Goal: Task Accomplishment & Management: Use online tool/utility

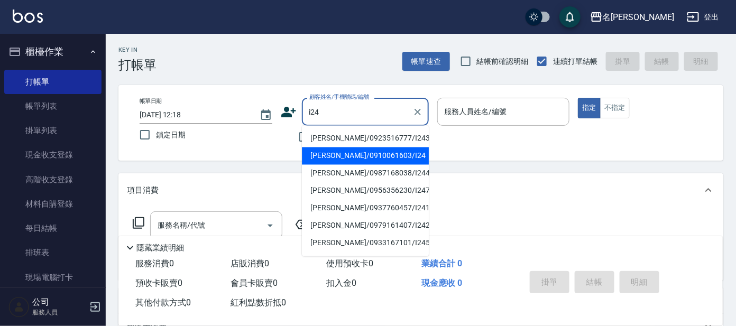
click at [375, 153] on li "[PERSON_NAME]/0910061603/I24" at bounding box center [365, 155] width 127 height 17
type input "[PERSON_NAME]/0910061603/I24"
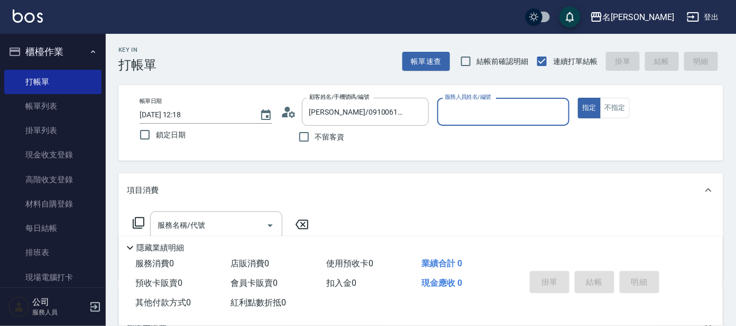
type input "Ada-9"
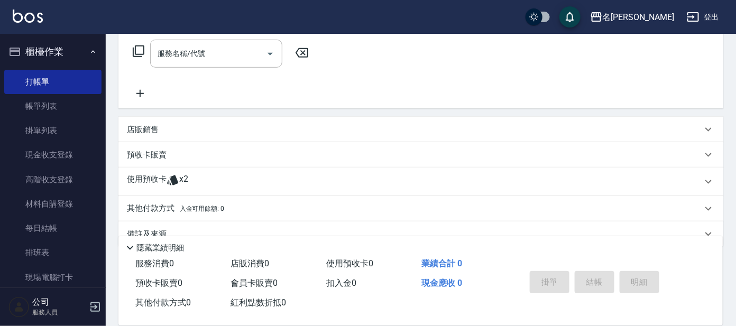
scroll to position [191, 0]
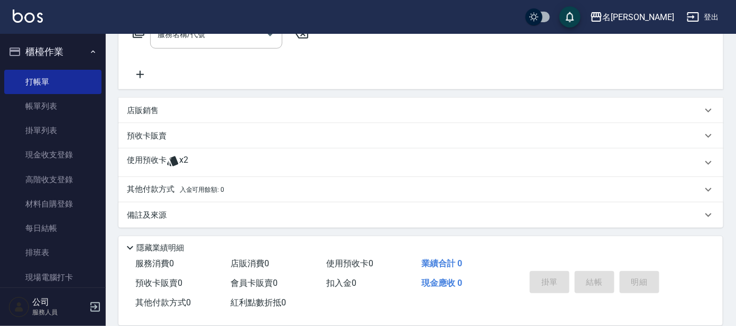
click at [218, 152] on div "使用預收卡 x2" at bounding box center [420, 163] width 605 height 29
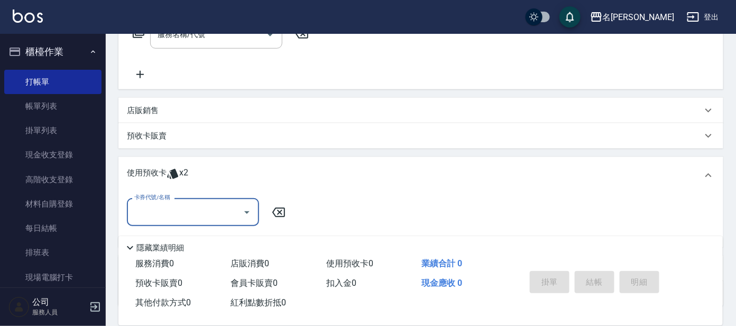
scroll to position [0, 0]
click at [199, 203] on input "卡券代號/名稱" at bounding box center [185, 212] width 107 height 18
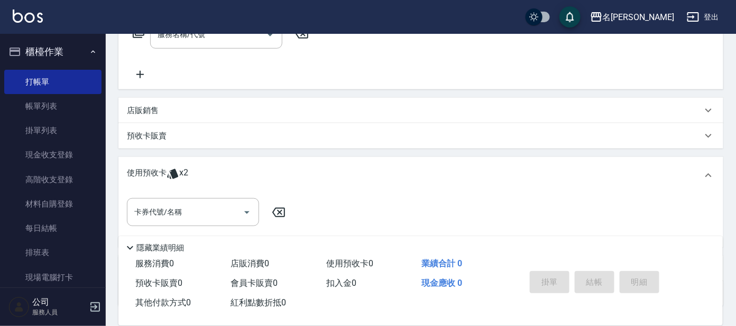
click at [260, 125] on div "預收卡販賣" at bounding box center [420, 135] width 605 height 25
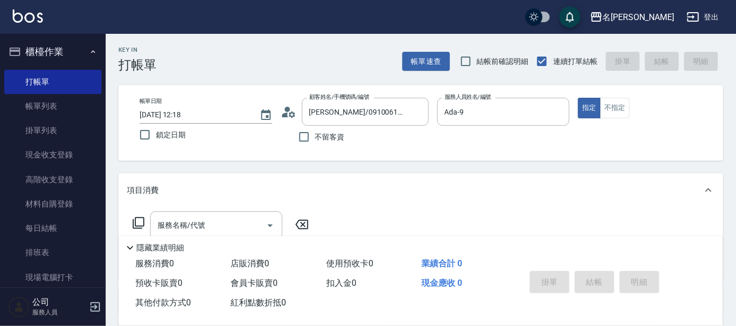
click at [59, 62] on button "櫃檯作業" at bounding box center [52, 51] width 97 height 27
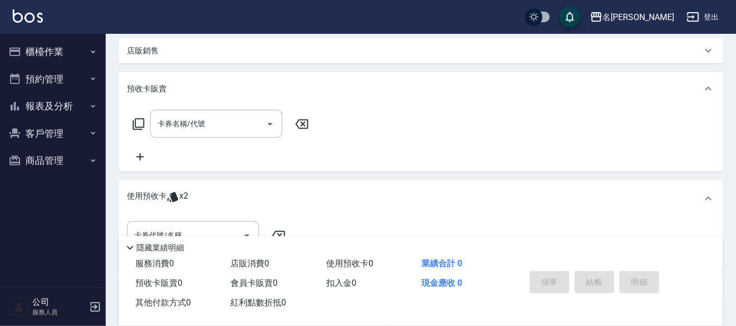
scroll to position [353, 0]
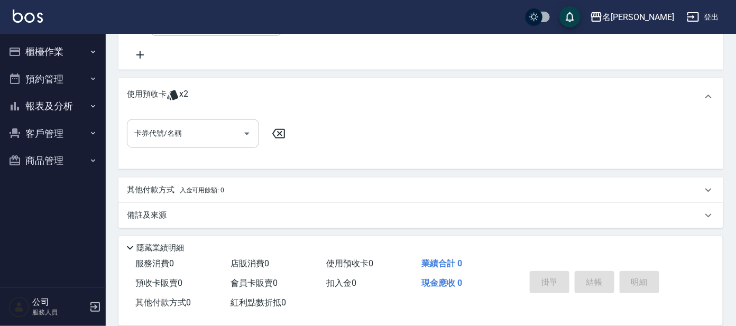
click at [215, 136] on input "卡券代號/名稱" at bounding box center [185, 133] width 107 height 18
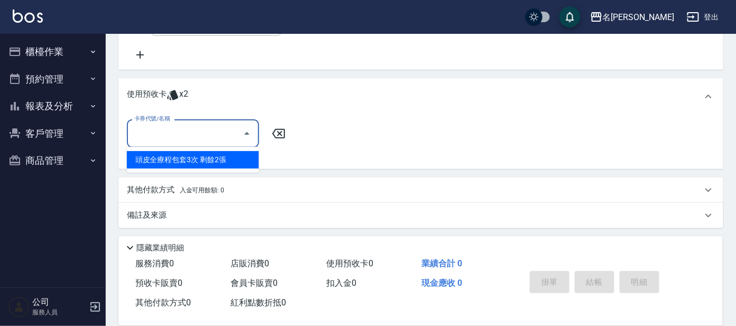
click at [226, 160] on div "頭皮全療程包套3次 剩餘2張" at bounding box center [193, 159] width 132 height 17
type input "頭皮全療程包套3次"
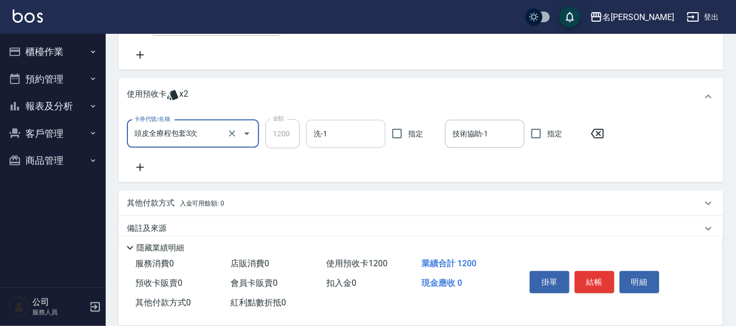
click at [341, 140] on input "洗-1" at bounding box center [346, 134] width 70 height 18
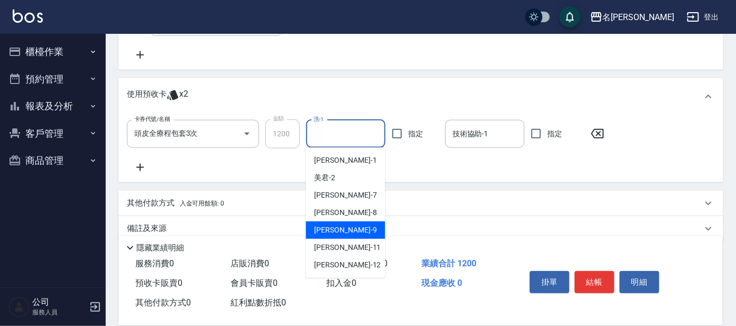
scroll to position [87, 0]
drag, startPoint x: 349, startPoint y: 227, endPoint x: 358, endPoint y: 221, distance: 11.0
click at [350, 227] on div "酪梨 -17" at bounding box center [345, 229] width 79 height 17
type input "酪梨-17"
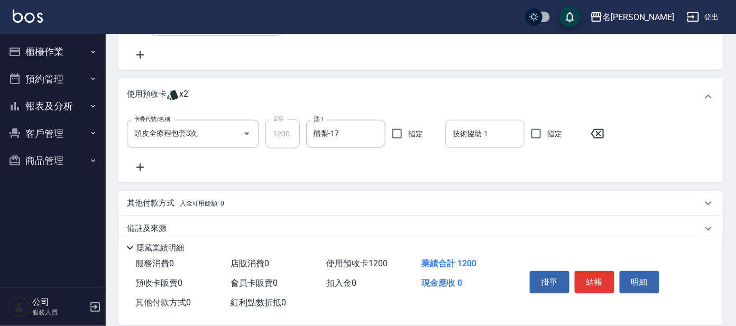
click at [478, 136] on input "技術協助-1" at bounding box center [485, 134] width 70 height 18
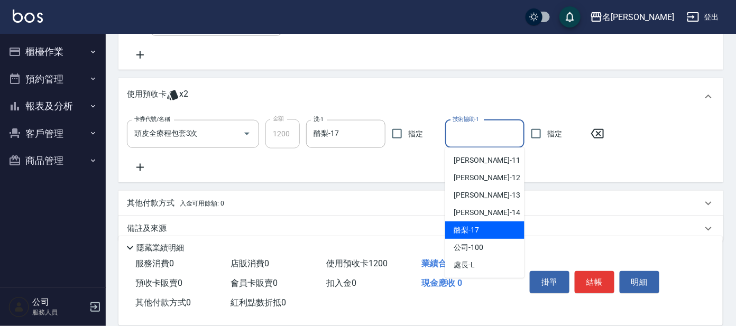
click at [478, 226] on div "酪梨 -17" at bounding box center [484, 229] width 79 height 17
type input "酪梨-17"
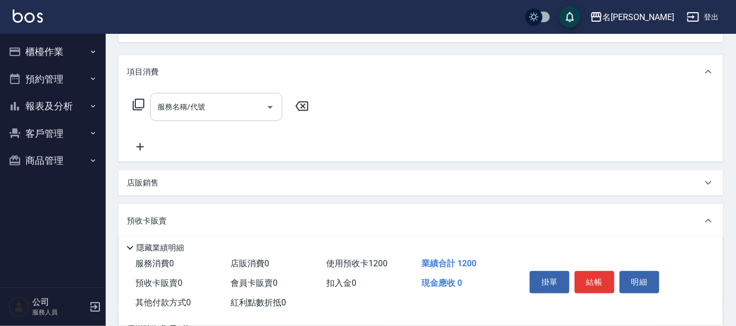
scroll to position [88, 0]
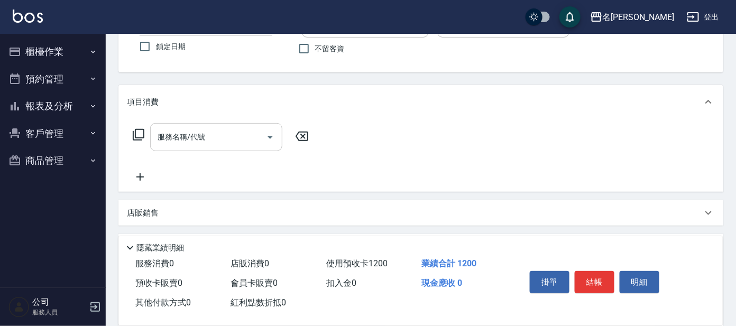
click at [219, 135] on input "服務名稱/代號" at bounding box center [208, 137] width 107 height 18
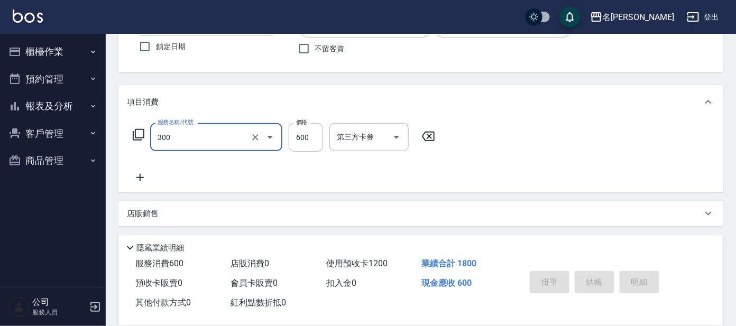
type input "300"
type input "[DATE] 13:13"
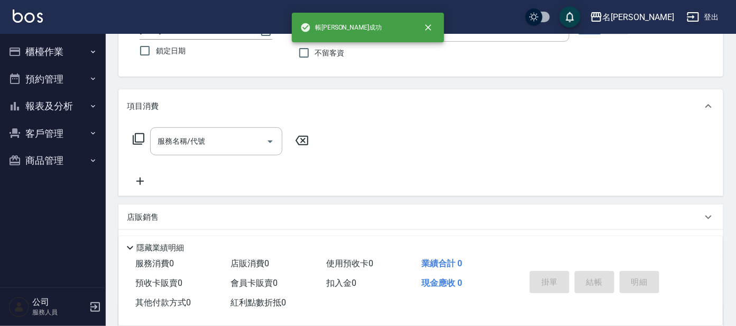
scroll to position [0, 0]
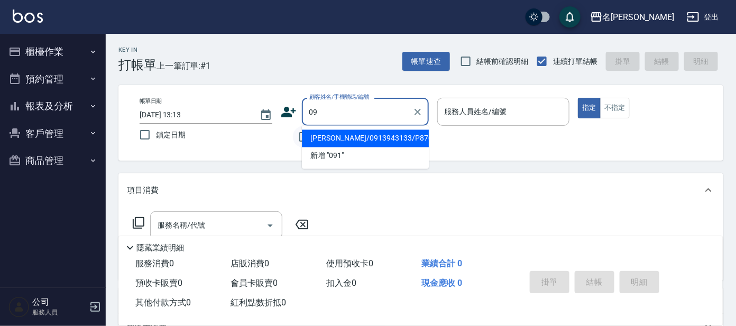
type input "0"
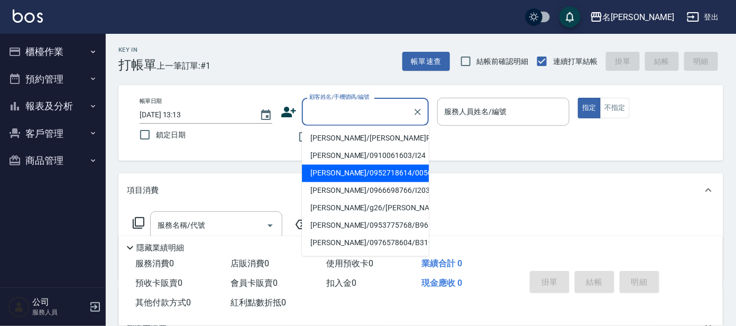
click at [332, 118] on input "顧客姓名/手機號碼/編號" at bounding box center [357, 112] width 101 height 18
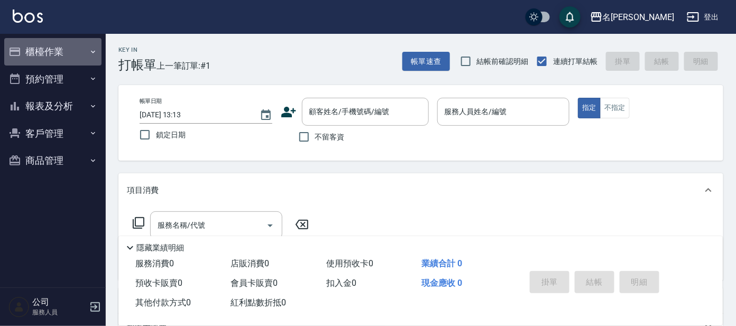
click at [45, 59] on button "櫃檯作業" at bounding box center [52, 51] width 97 height 27
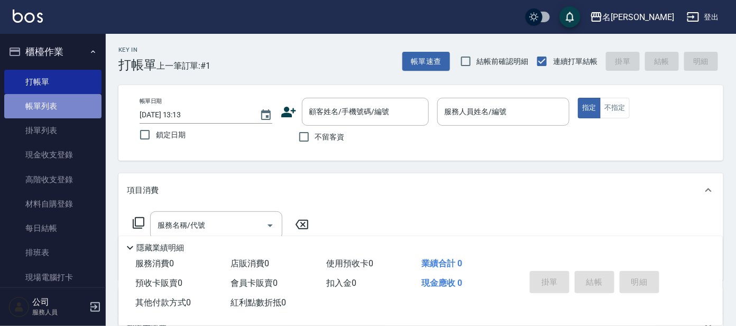
click at [53, 104] on link "帳單列表" at bounding box center [52, 106] width 97 height 24
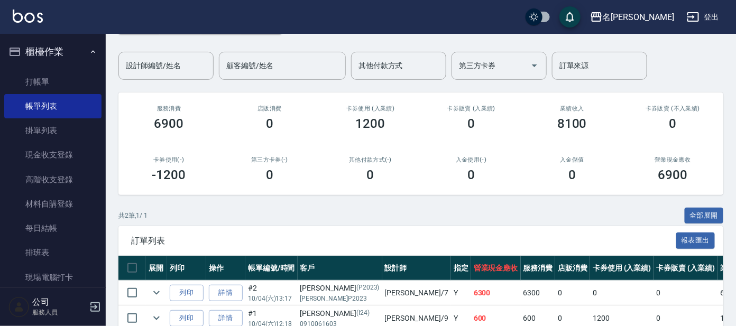
scroll to position [126, 0]
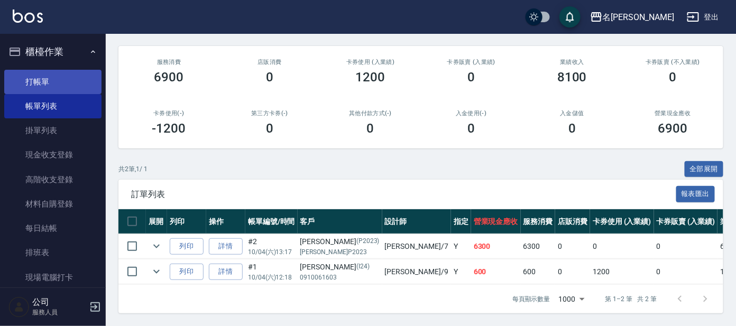
click at [48, 84] on link "打帳單" at bounding box center [52, 82] width 97 height 24
